Goal: Obtain resource: Download file/media

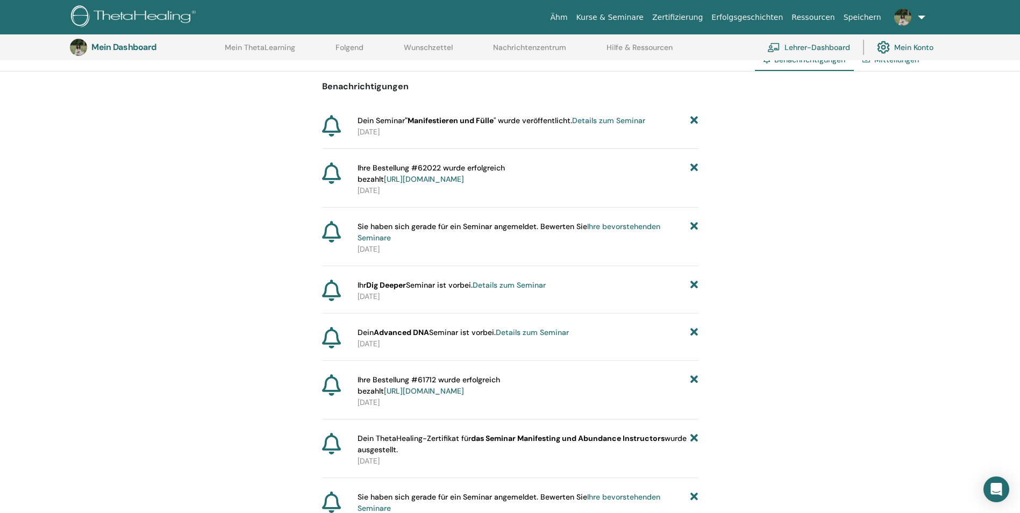
scroll to position [80, 0]
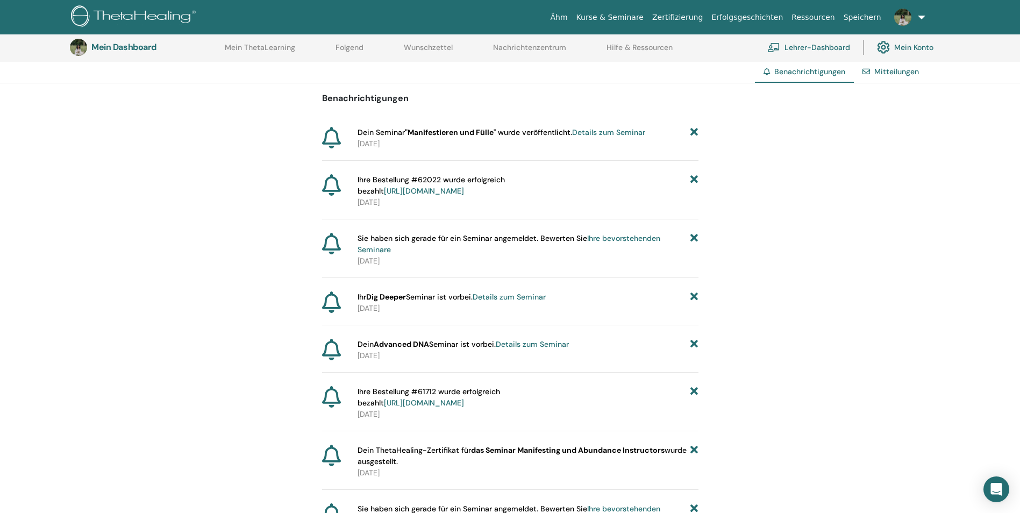
click at [294, 45] on link "Mein ThetaLearning" at bounding box center [260, 51] width 70 height 17
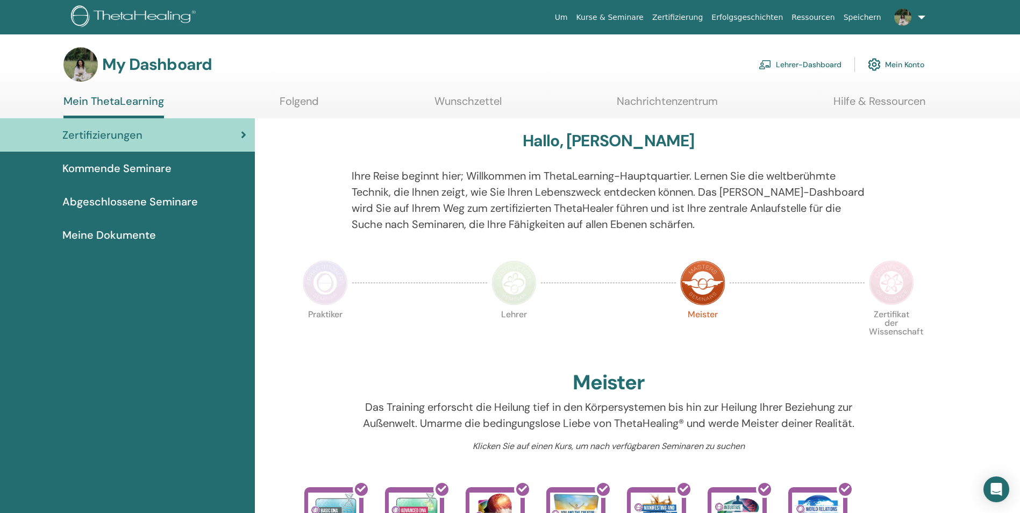
click at [707, 18] on link "Zertifizierung" at bounding box center [677, 18] width 59 height 20
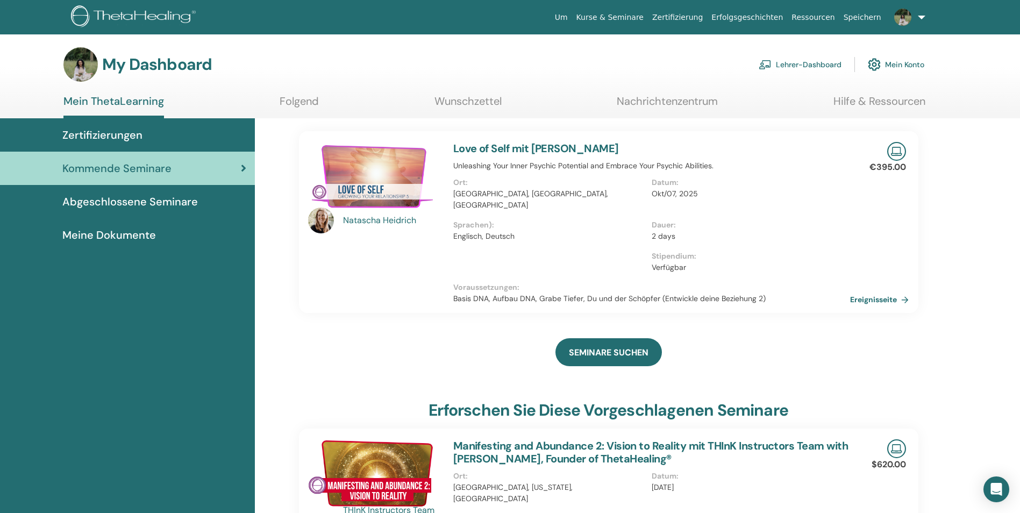
click at [117, 199] on span "Abgeschlossene Seminare" at bounding box center [130, 202] width 136 height 16
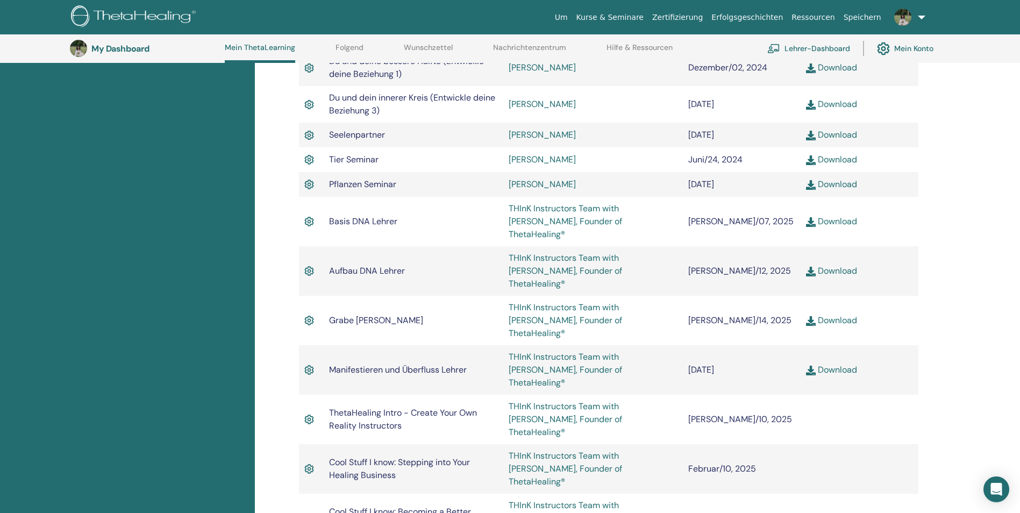
scroll to position [620, 0]
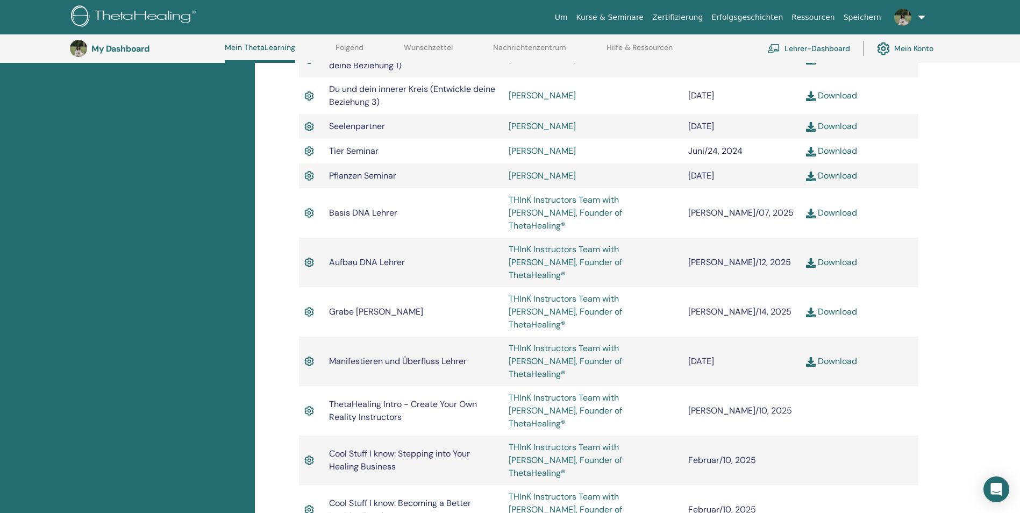
click at [844, 355] on link "Download" at bounding box center [831, 360] width 51 height 11
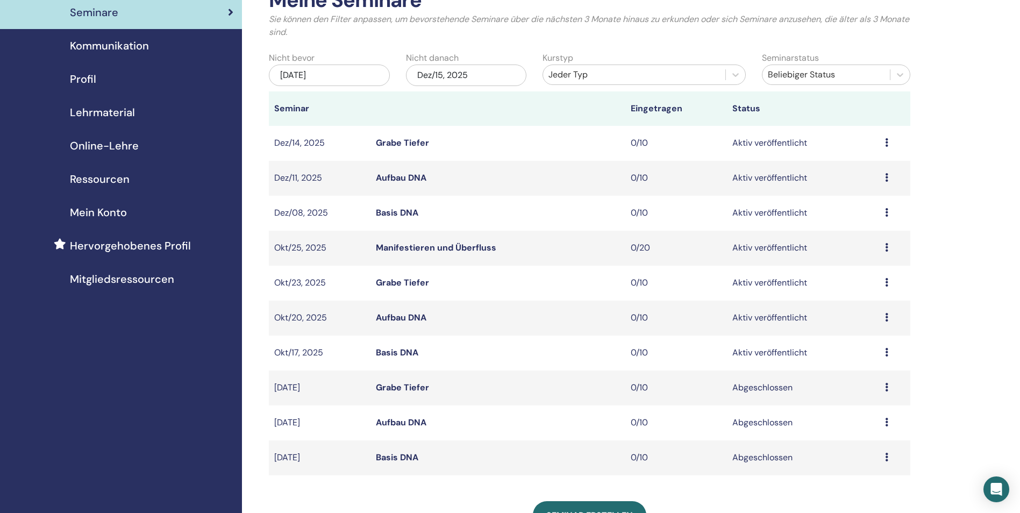
scroll to position [54, 0]
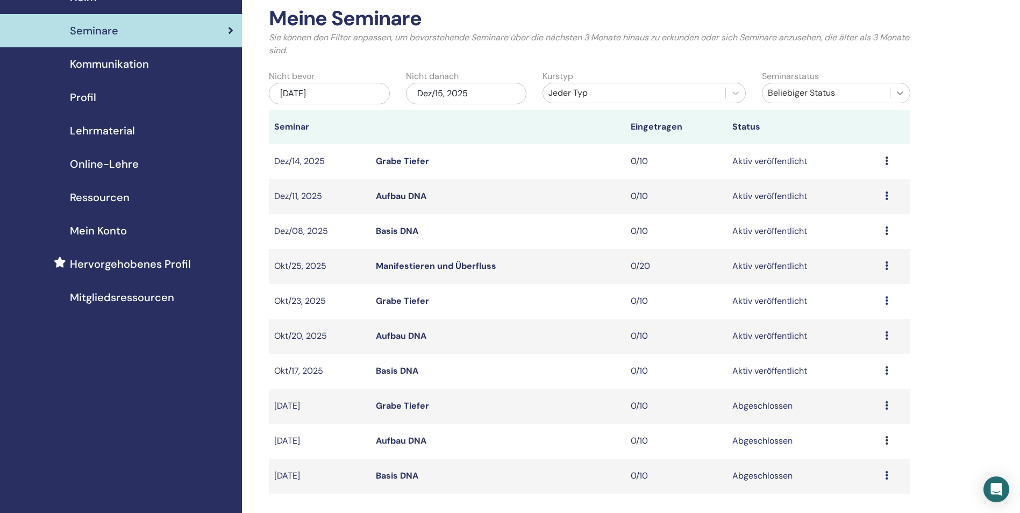
click at [896, 92] on icon at bounding box center [900, 93] width 11 height 11
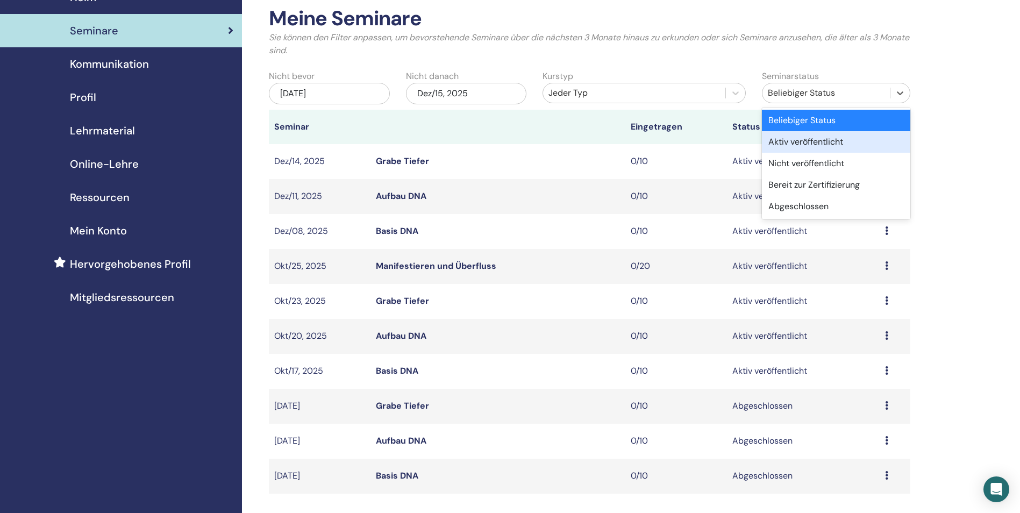
click at [874, 139] on div "Aktiv veröffentlicht" at bounding box center [836, 142] width 148 height 22
